Goal: Task Accomplishment & Management: Manage account settings

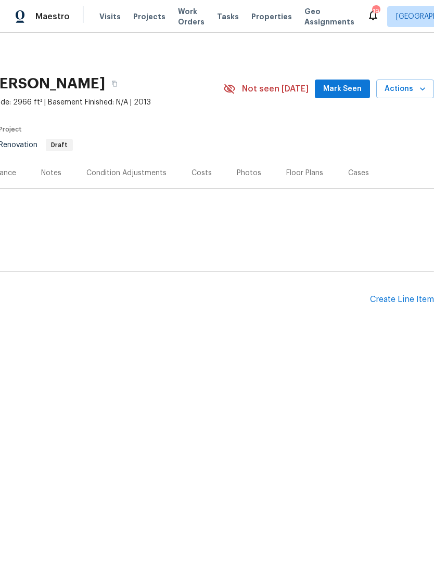
scroll to position [0, 154]
click at [416, 93] on span "Actions" at bounding box center [404, 89] width 41 height 13
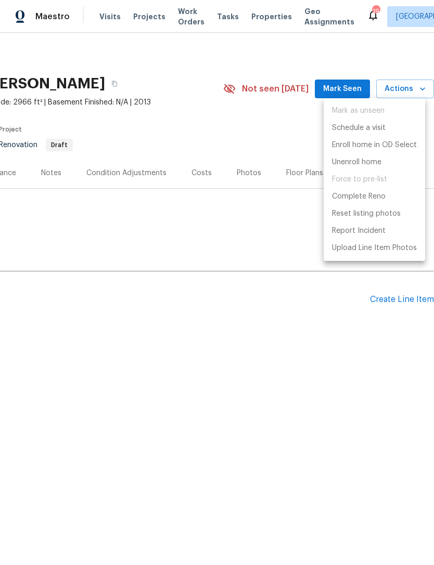
click at [222, 368] on div at bounding box center [217, 282] width 434 height 565
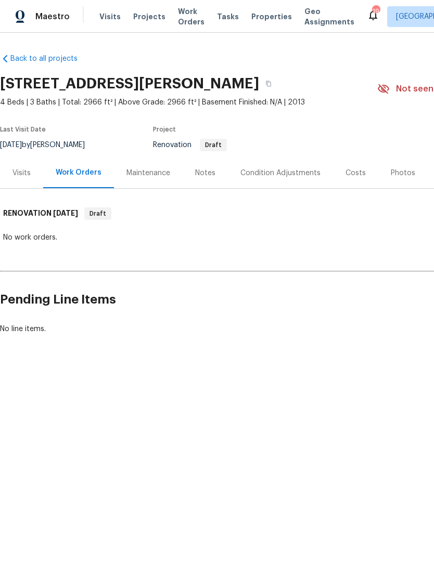
scroll to position [0, 0]
click at [271, 87] on button "button" at bounding box center [268, 83] width 19 height 19
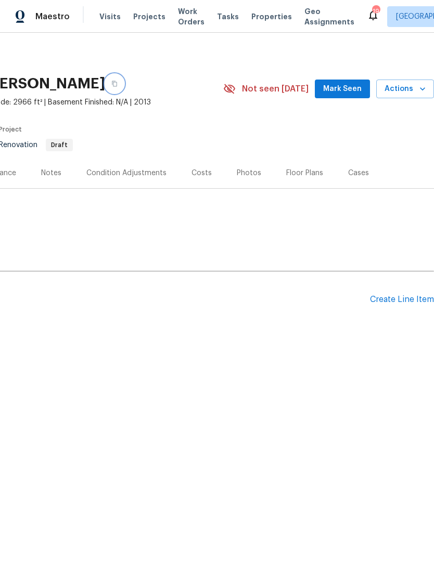
scroll to position [0, 154]
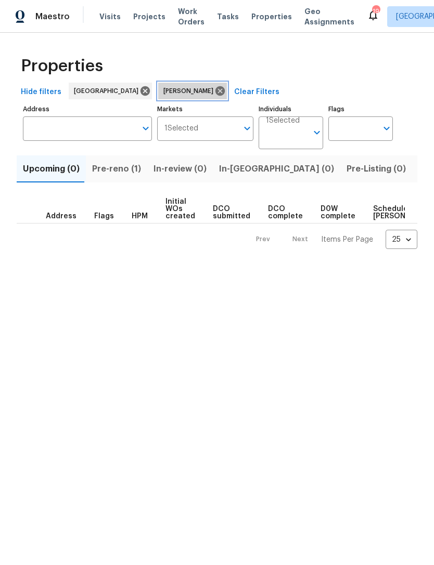
click at [214, 94] on icon at bounding box center [219, 90] width 11 height 11
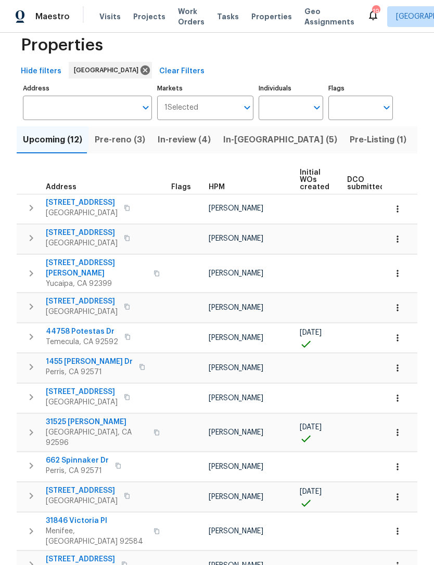
click at [85, 516] on span "31846 Victoria Pl" at bounding box center [96, 521] width 101 height 10
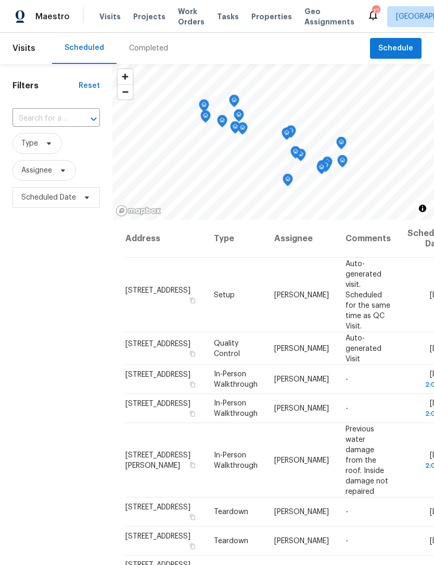
scroll to position [797, 0]
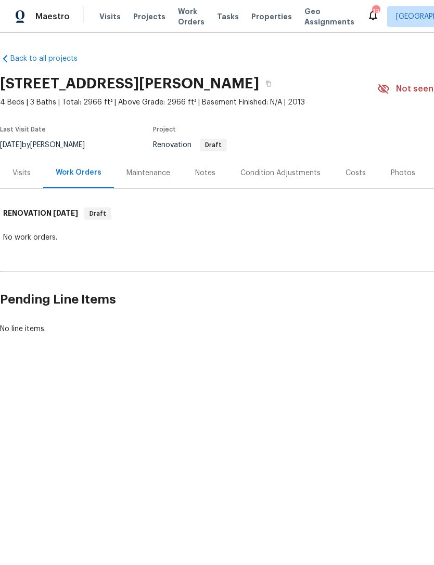
scroll to position [0, -1]
